Goal: Task Accomplishment & Management: Manage account settings

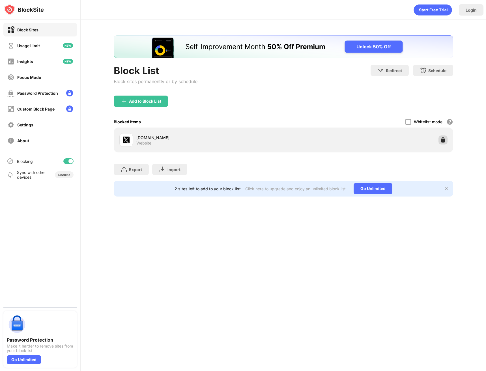
click at [443, 138] on img at bounding box center [443, 140] width 6 height 6
